Goal: Book appointment/travel/reservation

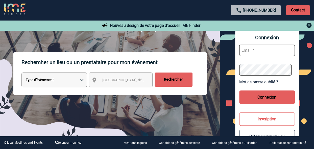
scroll to position [76, 0]
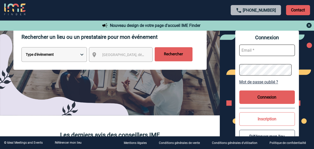
click at [81, 54] on select "Type d'évènement Séminaire avec nuitée Réunion Repas de groupe Team Building & …" at bounding box center [54, 54] width 66 height 15
select select "2"
click at [21, 48] on select "Type d'évènement Séminaire avec nuitée Réunion Repas de groupe Team Building & …" at bounding box center [54, 54] width 66 height 15
click at [128, 54] on span "[GEOGRAPHIC_DATA], département, région..." at bounding box center [137, 55] width 70 height 4
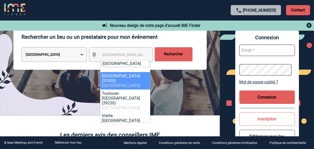
type input "[GEOGRAPHIC_DATA]"
select select "31088"
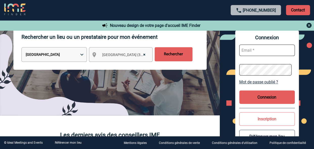
click at [181, 55] on input "Rechercher" at bounding box center [174, 54] width 38 height 14
